Goal: Find specific page/section

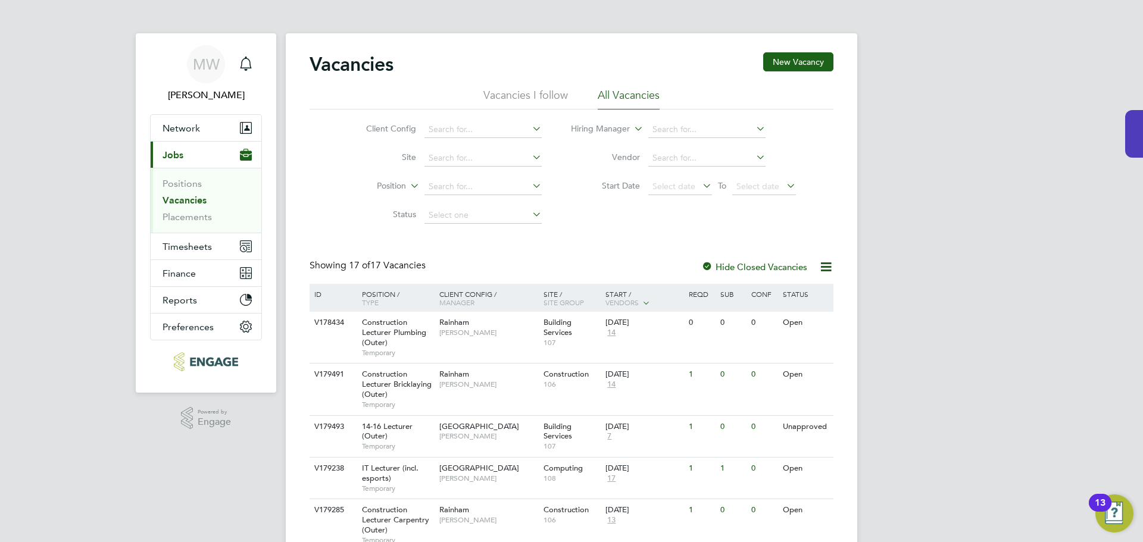
click at [183, 192] on li "Positions" at bounding box center [206, 186] width 89 height 17
click at [183, 194] on li "Positions" at bounding box center [206, 186] width 89 height 17
click at [183, 197] on link "Vacancies" at bounding box center [184, 200] width 44 height 11
click at [180, 204] on link "Vacancies" at bounding box center [184, 200] width 44 height 11
click at [186, 181] on link "Positions" at bounding box center [181, 183] width 39 height 11
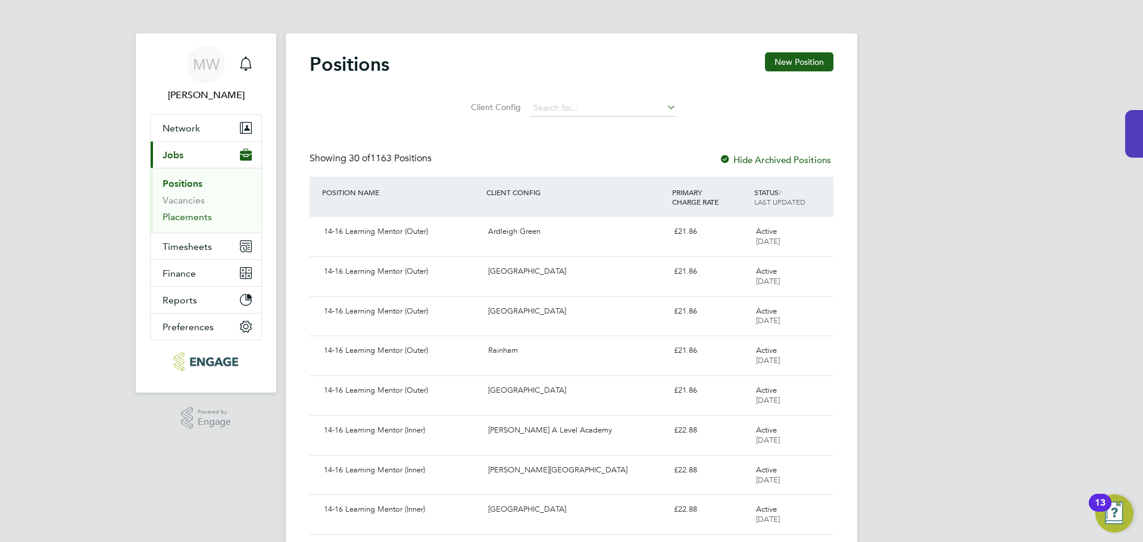
click at [185, 218] on link "Placements" at bounding box center [186, 216] width 49 height 11
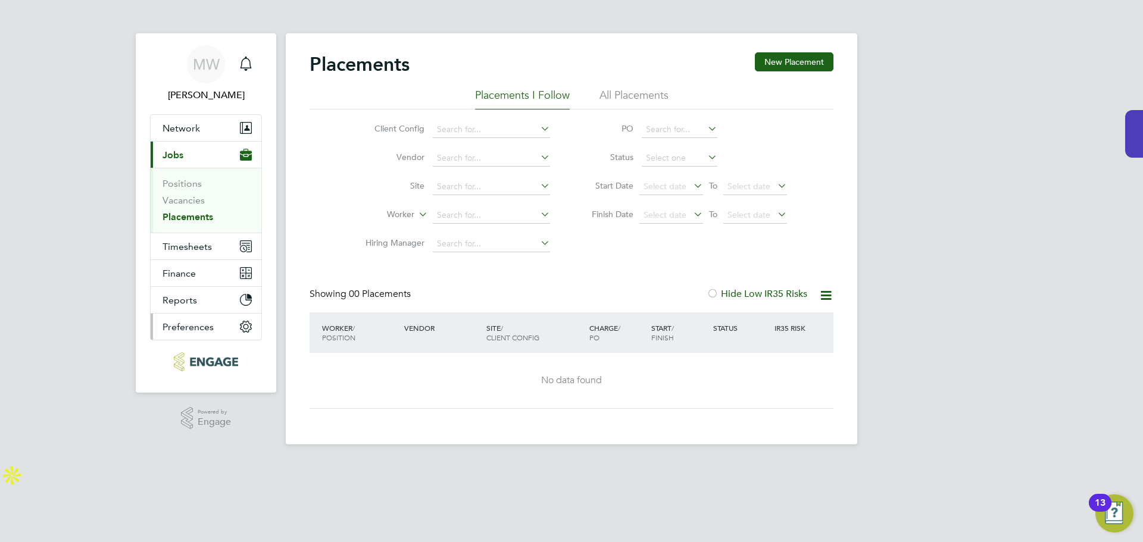
click at [196, 330] on span "Preferences" at bounding box center [187, 326] width 51 height 11
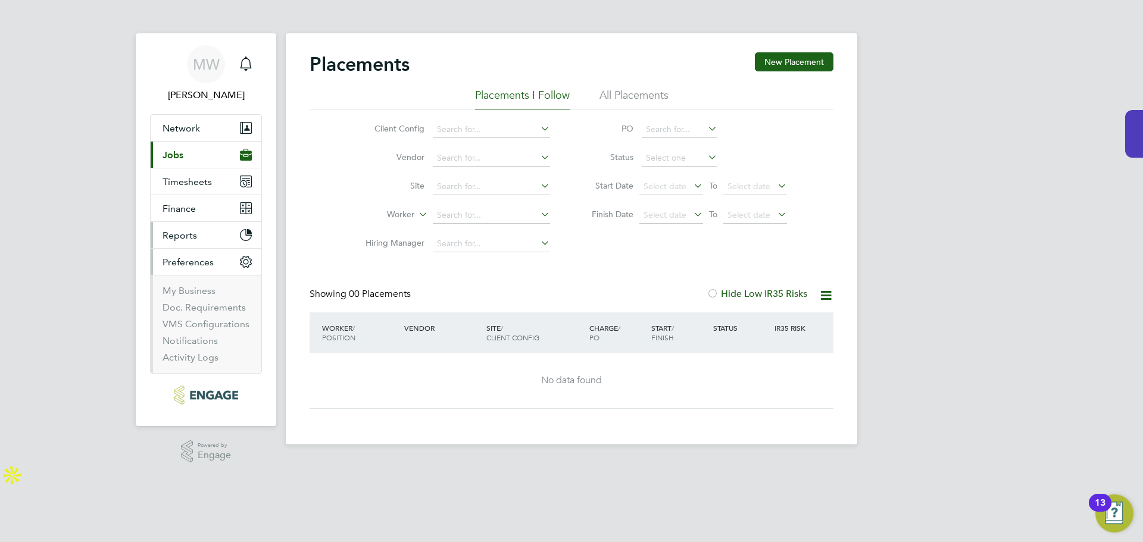
click at [193, 243] on button "Reports" at bounding box center [206, 235] width 111 height 26
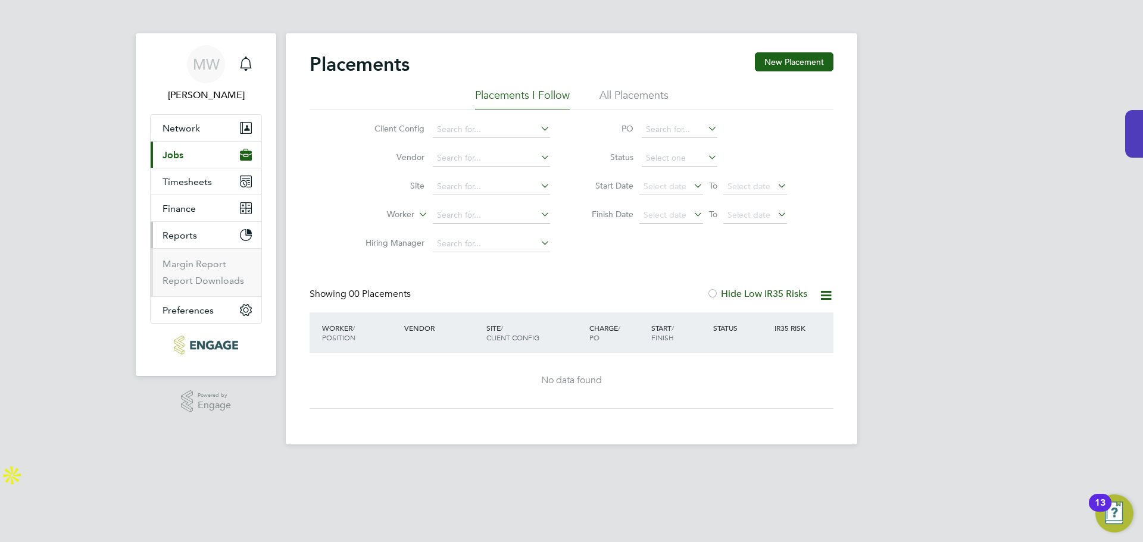
click at [188, 223] on button "Reports" at bounding box center [206, 235] width 111 height 26
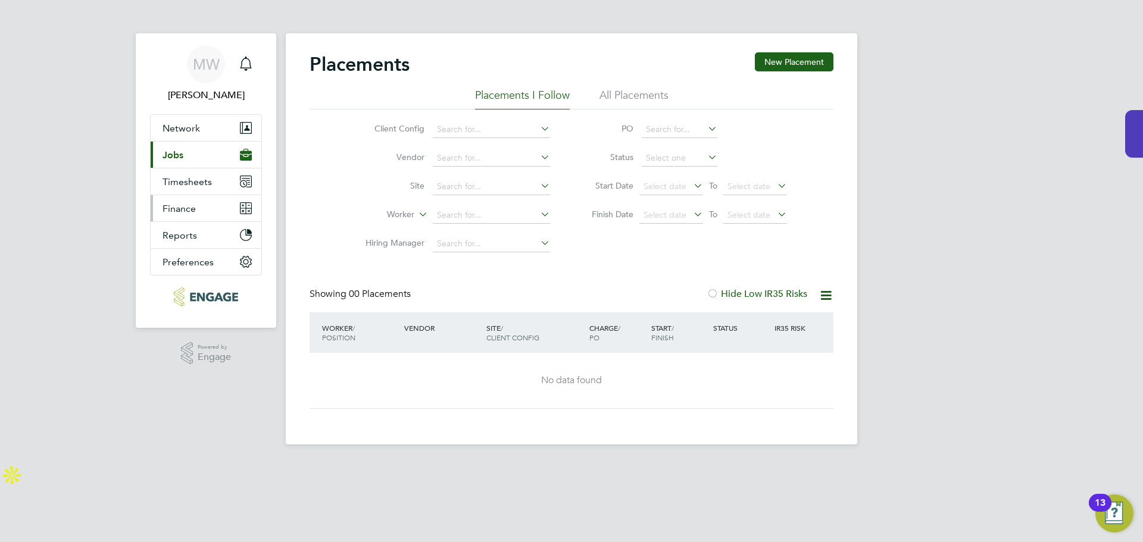
click at [187, 211] on span "Finance" at bounding box center [178, 208] width 33 height 11
